Goal: Task Accomplishment & Management: Manage account settings

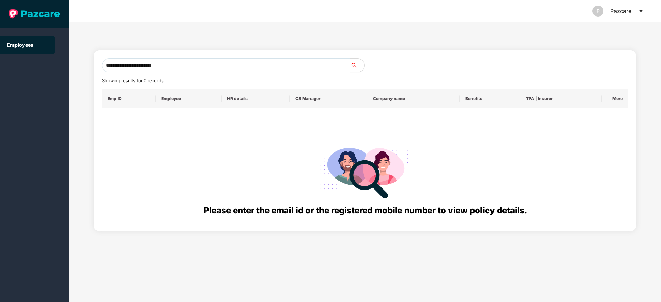
click at [641, 10] on icon "caret-down" at bounding box center [641, 11] width 6 height 6
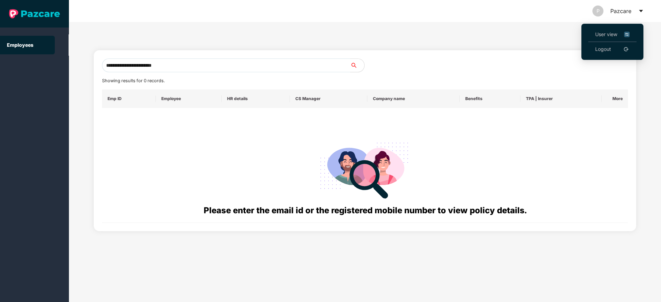
click at [609, 48] on link "Logout" at bounding box center [603, 49] width 16 height 8
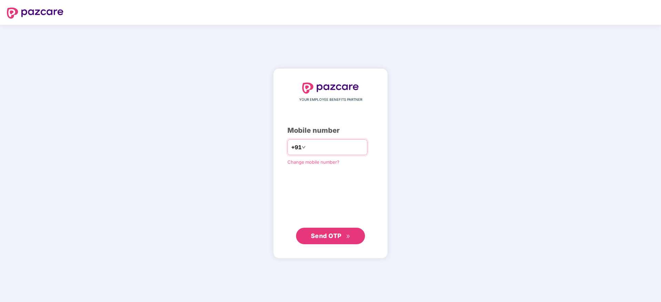
type input "**********"
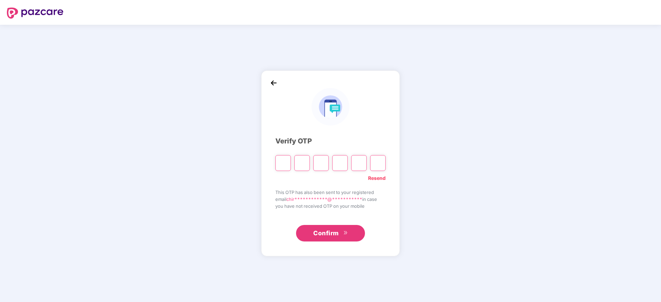
paste input "*"
type input "*"
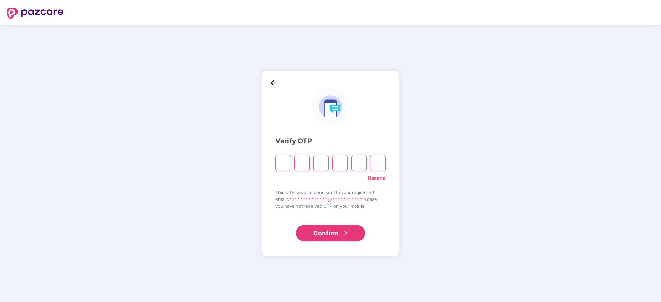
type input "*"
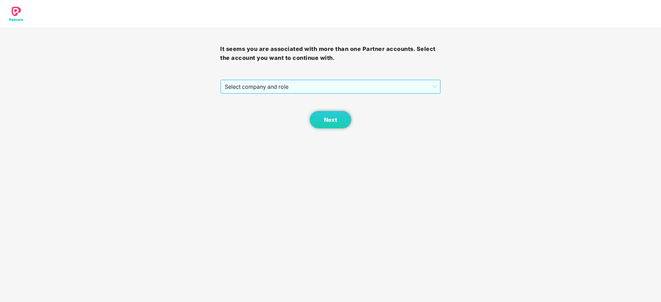
click at [320, 88] on span "Select company and role" at bounding box center [330, 86] width 211 height 13
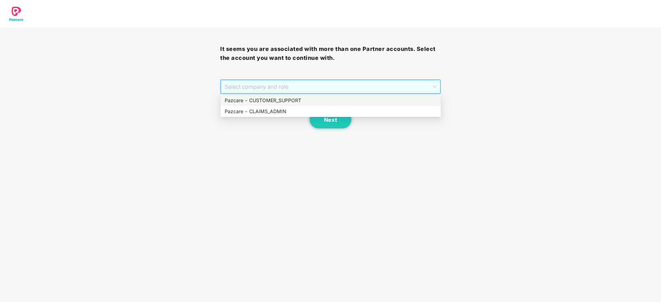
click at [300, 100] on div "Pazcare - CUSTOMER_SUPPORT" at bounding box center [331, 101] width 212 height 8
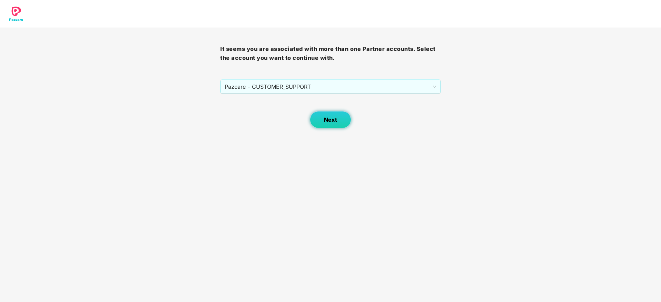
click at [323, 116] on button "Next" at bounding box center [330, 119] width 41 height 17
